Goal: Navigation & Orientation: Find specific page/section

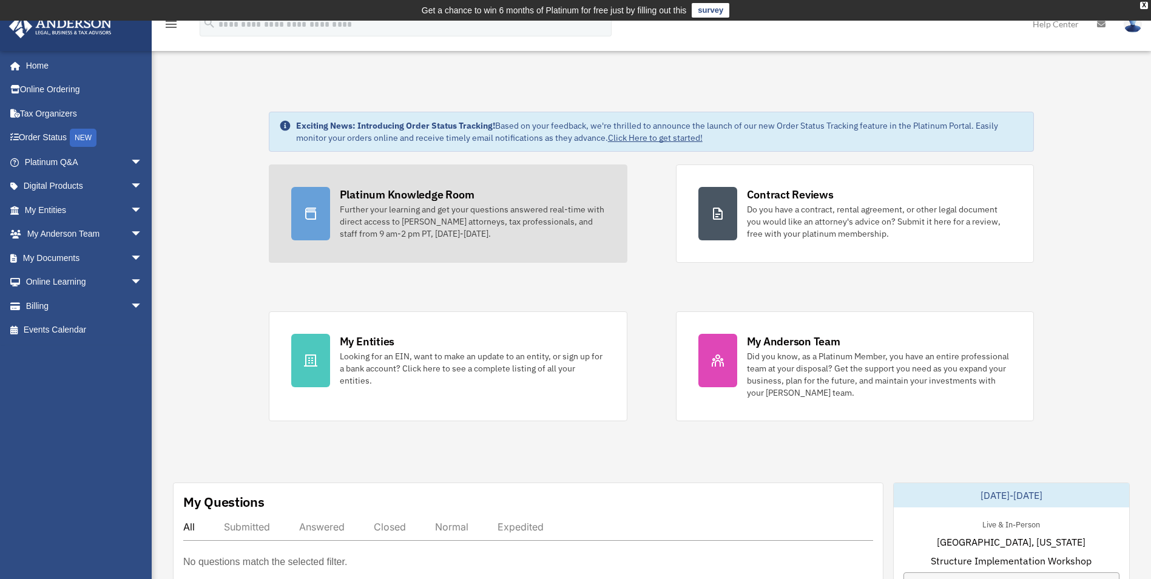
click at [379, 194] on div "Platinum Knowledge Room" at bounding box center [407, 194] width 135 height 15
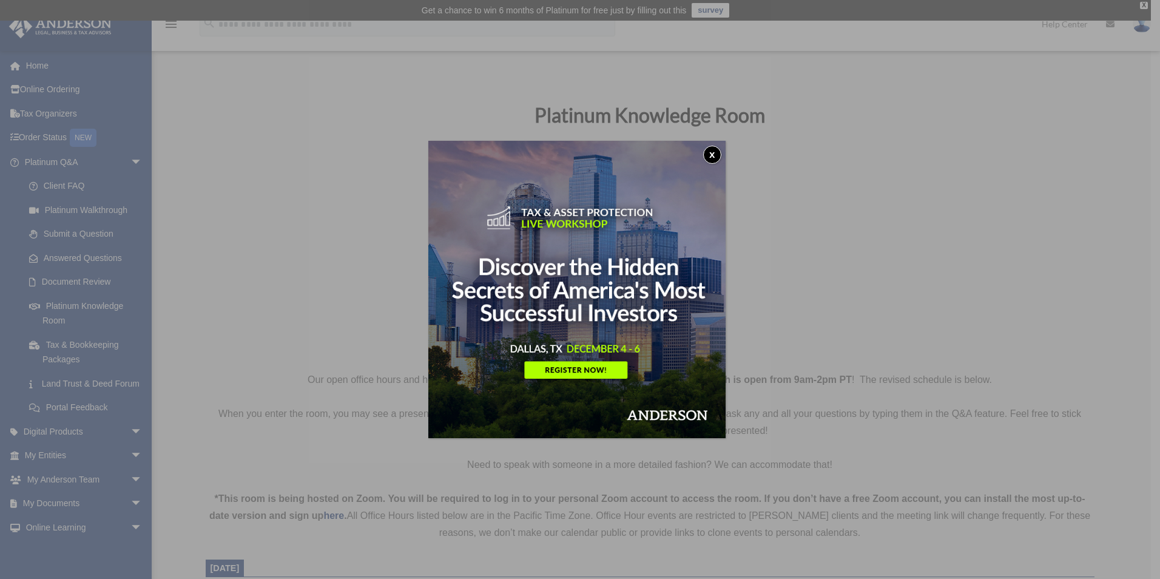
click at [719, 148] on button "x" at bounding box center [712, 155] width 18 height 18
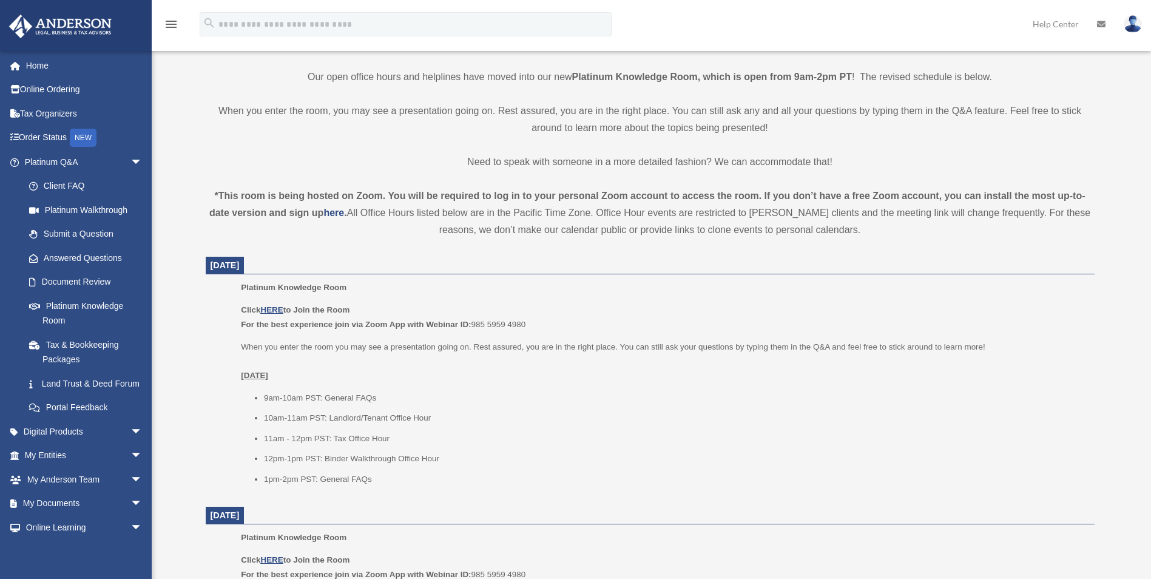
scroll to position [303, 0]
click at [272, 308] on u "HERE" at bounding box center [271, 309] width 22 height 9
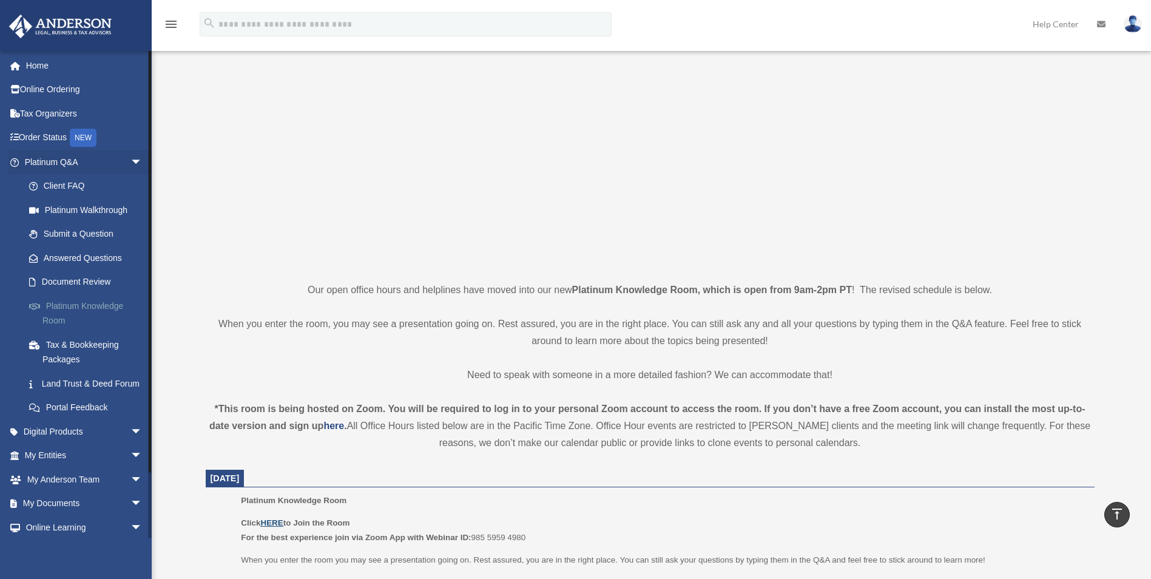
scroll to position [0, 0]
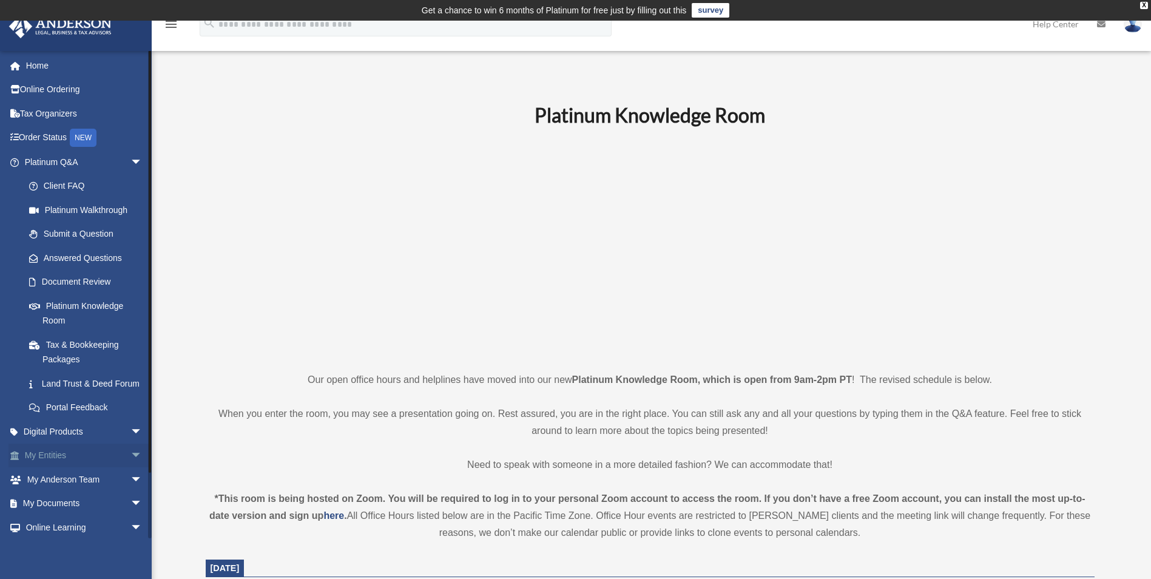
click at [66, 462] on link "My Entities arrow_drop_down" at bounding box center [84, 455] width 152 height 24
click at [130, 468] on span "arrow_drop_down" at bounding box center [142, 455] width 24 height 25
click at [130, 468] on span "arrow_drop_up" at bounding box center [142, 455] width 24 height 25
click at [130, 163] on span "arrow_drop_down" at bounding box center [142, 162] width 24 height 25
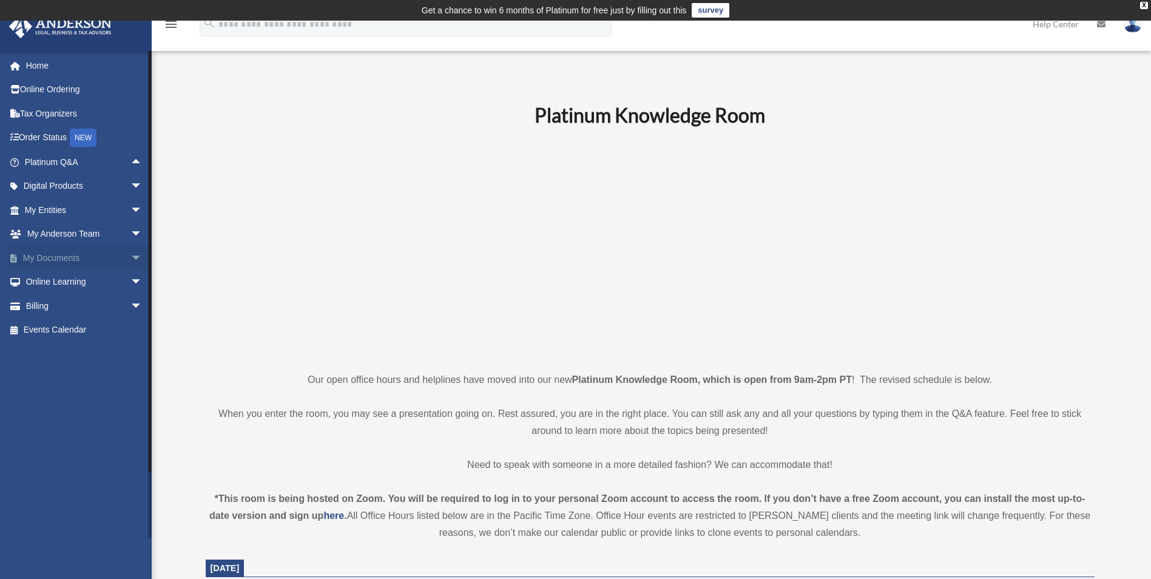
click at [130, 255] on span "arrow_drop_down" at bounding box center [142, 258] width 24 height 25
